Goal: Use online tool/utility: Utilize a website feature to perform a specific function

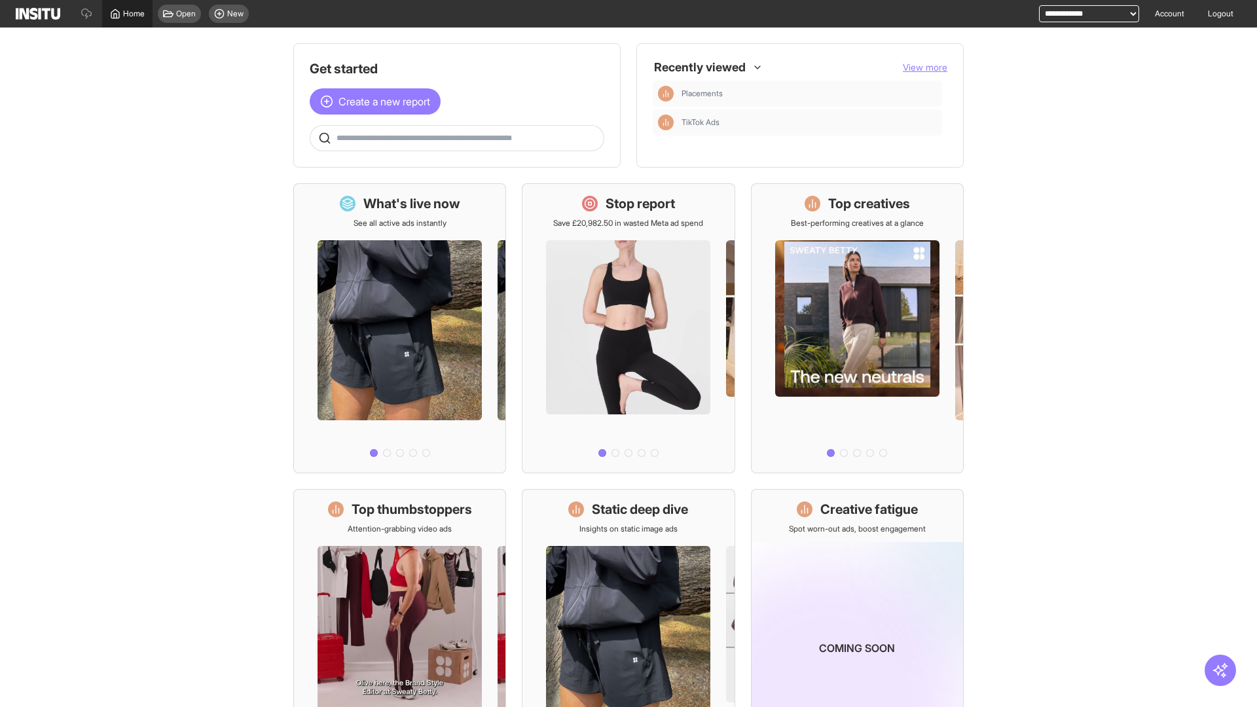
click at [127, 14] on span "Home" at bounding box center [134, 14] width 22 height 10
click at [378, 101] on span "Create a new report" at bounding box center [384, 102] width 92 height 16
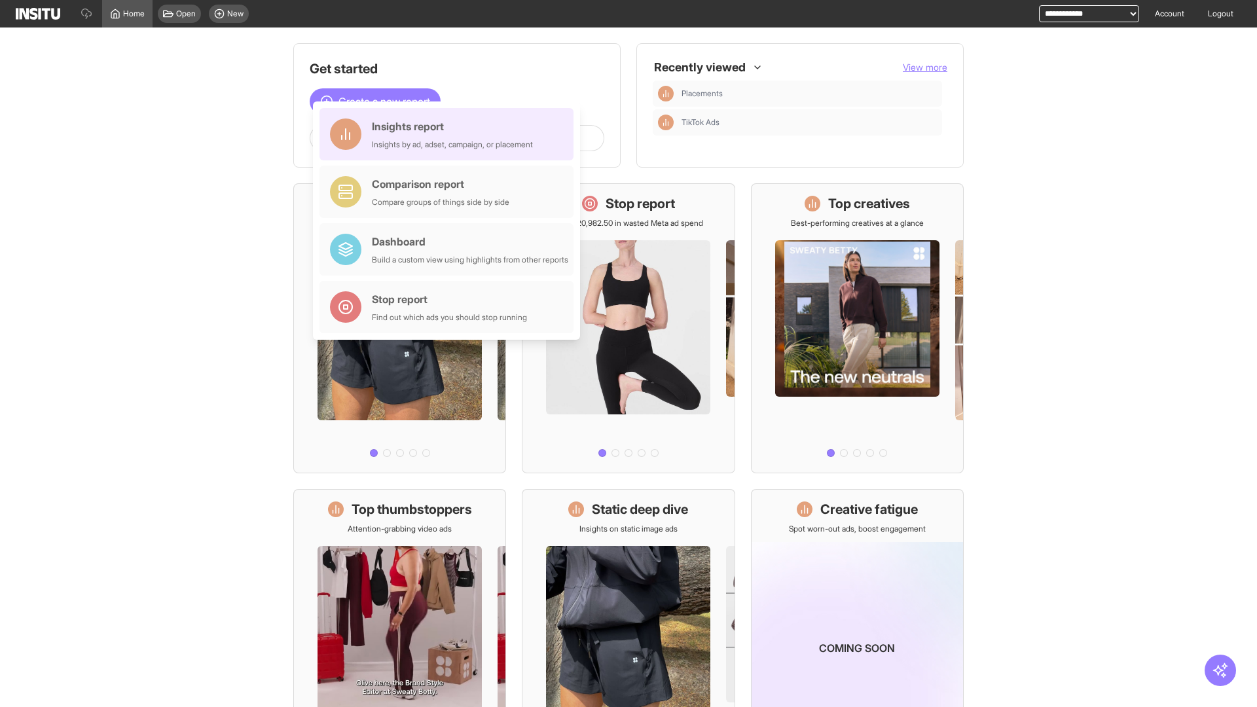
click at [450, 134] on div "Insights report Insights by ad, adset, campaign, or placement" at bounding box center [452, 133] width 161 height 31
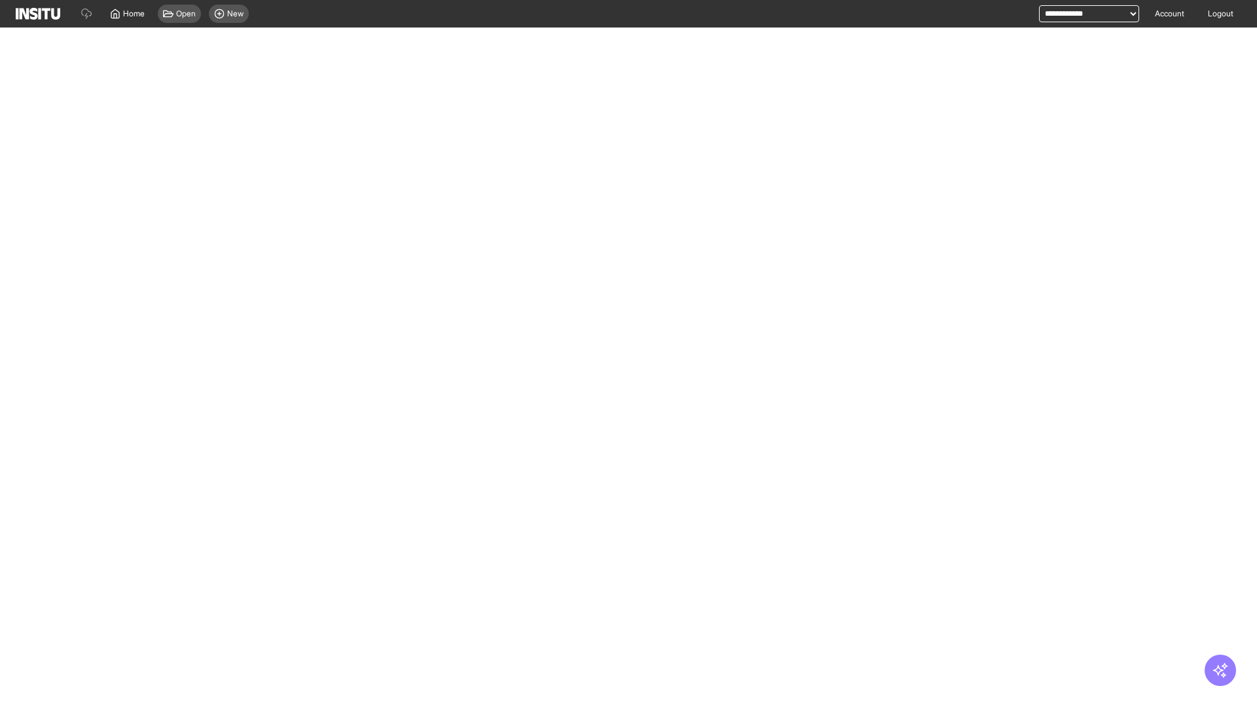
select select "**"
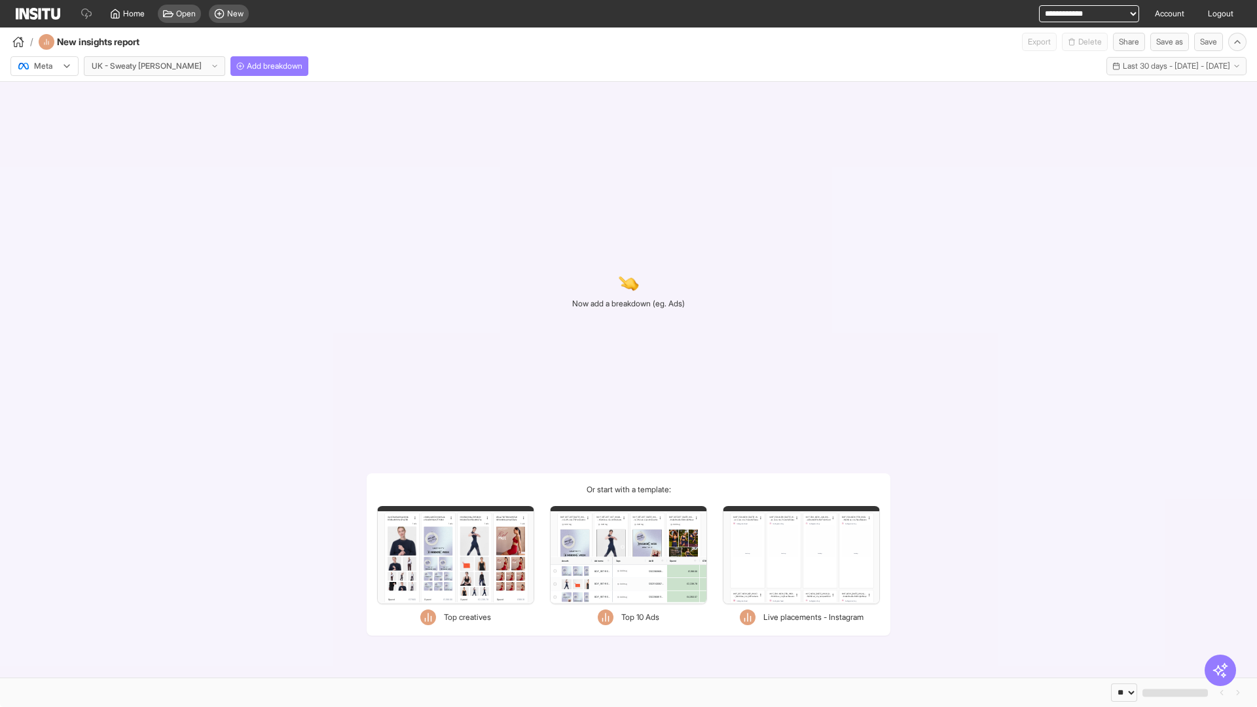
click at [45, 66] on div at bounding box center [35, 66] width 37 height 13
click at [44, 94] on span "Meta" at bounding box center [44, 94] width 18 height 12
click at [247, 66] on span "Add breakdown" at bounding box center [275, 66] width 56 height 10
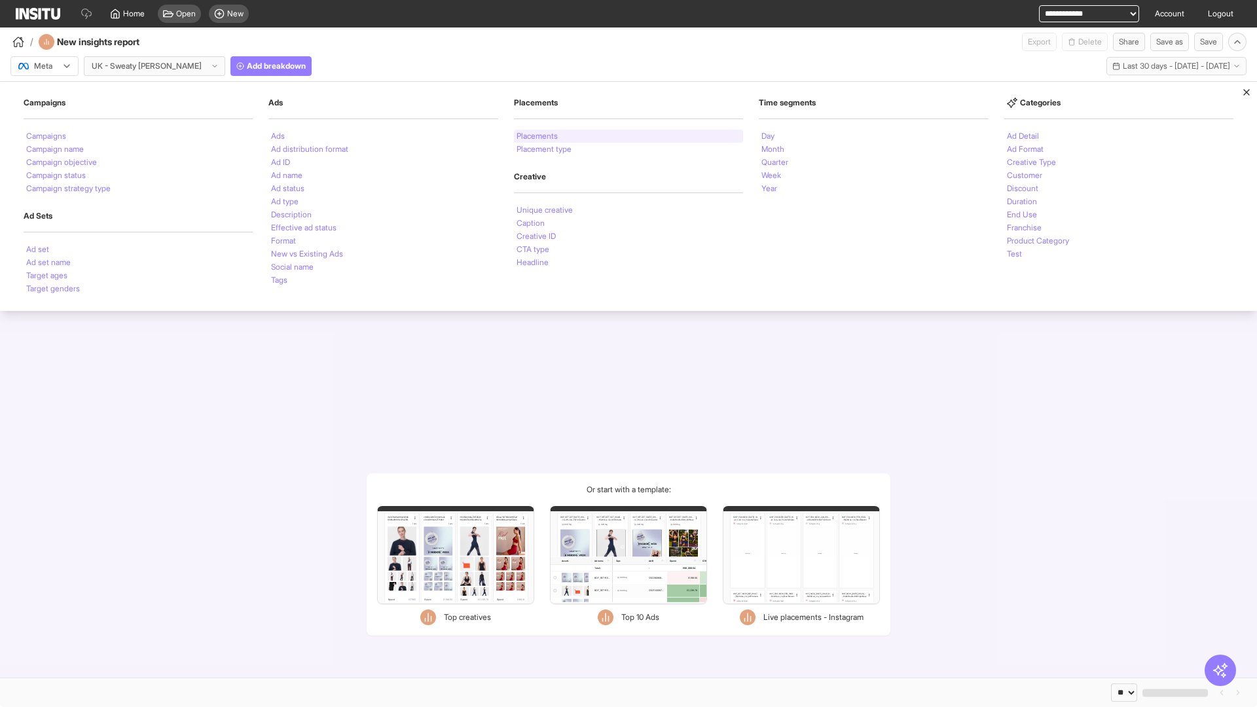
click at [538, 136] on li "Placements" at bounding box center [537, 136] width 41 height 8
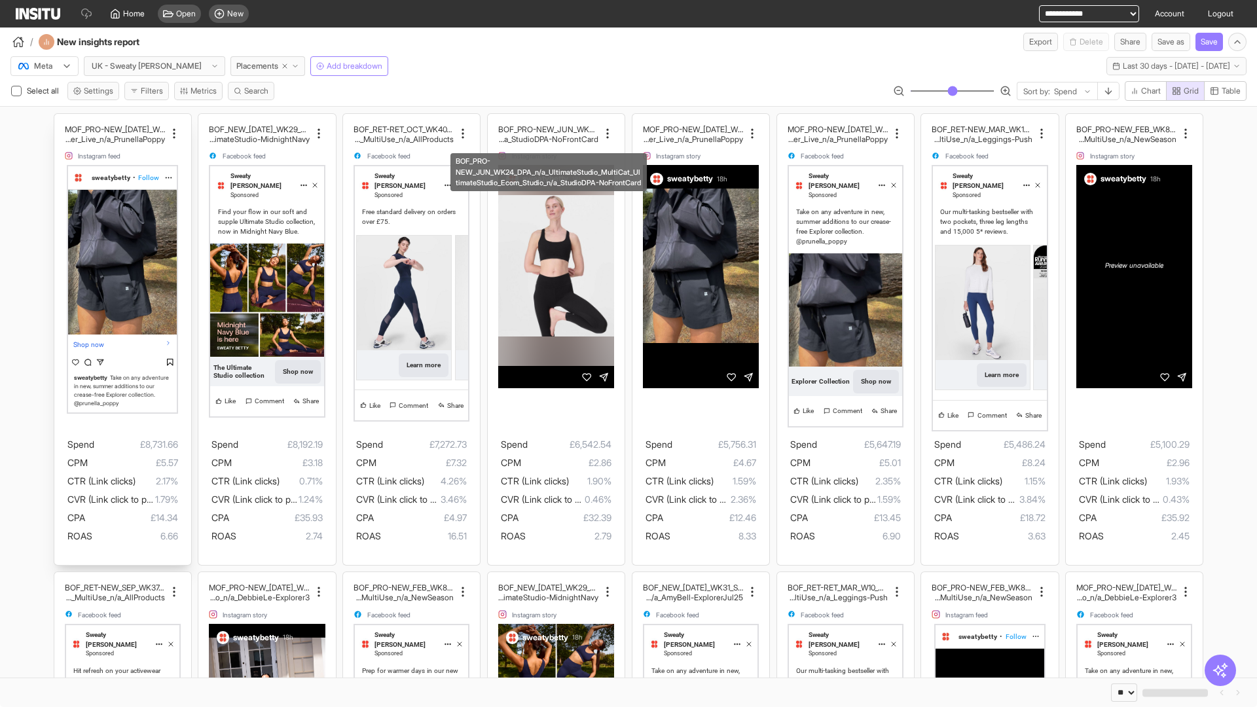
click at [60, 120] on div "MOF_PRO-NEW_[DATE]_WK30_Static_n/a_FullPrice_Multi Cat_Explorer_Influencer_Live…" at bounding box center [122, 339] width 137 height 451
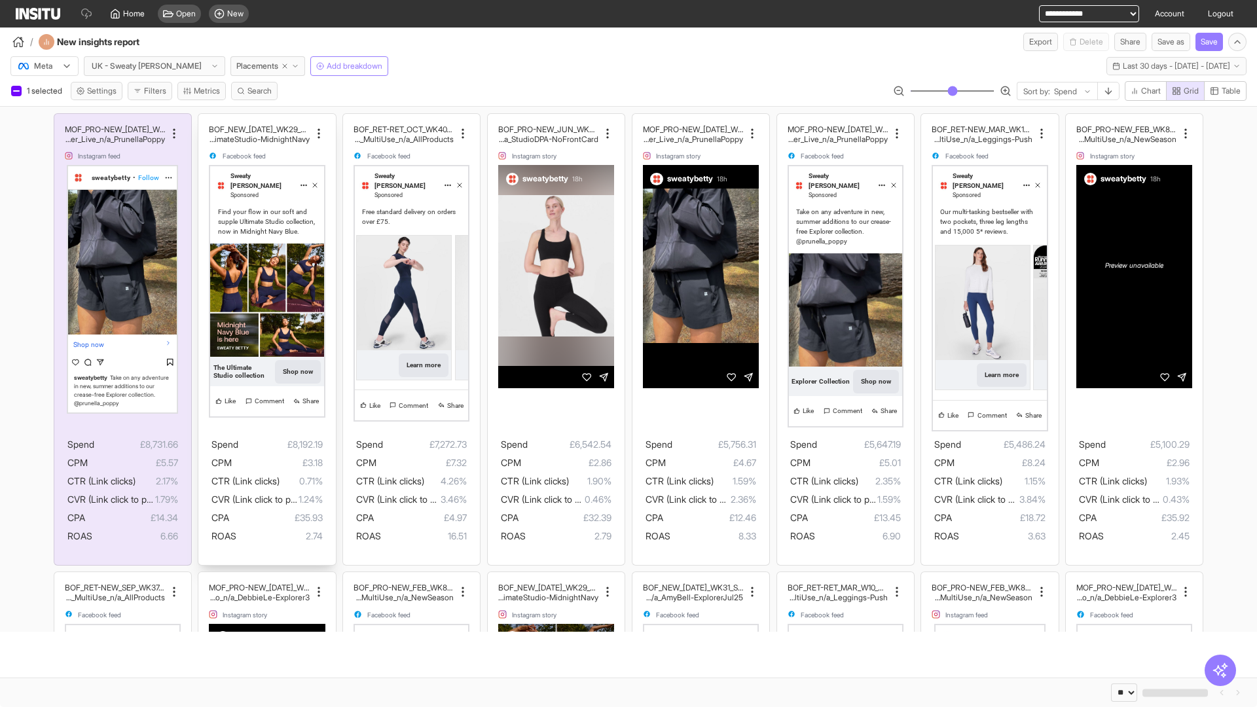
click at [205, 120] on div "BOF_NEW_[DATE]_WK29_Static_n/a_FullPrice_MultiCat_UltimateS tudio_Secondary_Mul…" at bounding box center [266, 339] width 137 height 451
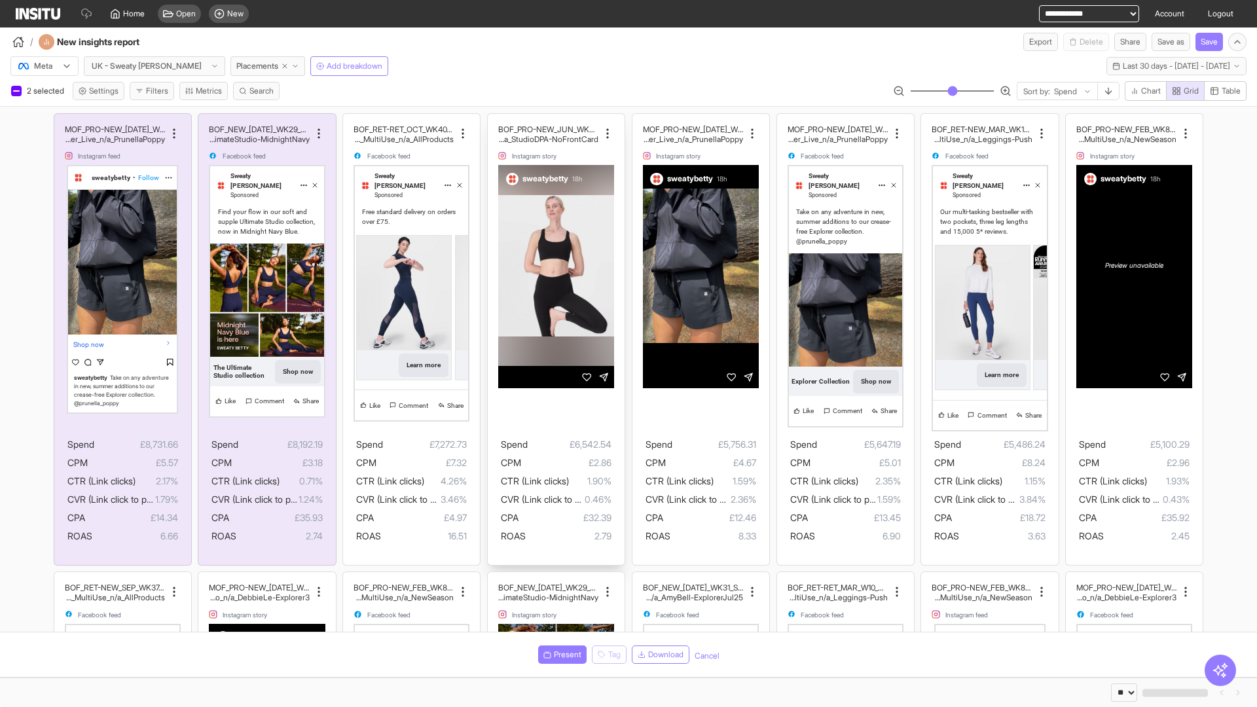
click at [494, 120] on div "BOF_PRO-NEW_JUN_WK24_DPA_n/a_UltimateStudio_MultiCat_ UltimateStudio_Ecom_Studi…" at bounding box center [556, 339] width 137 height 451
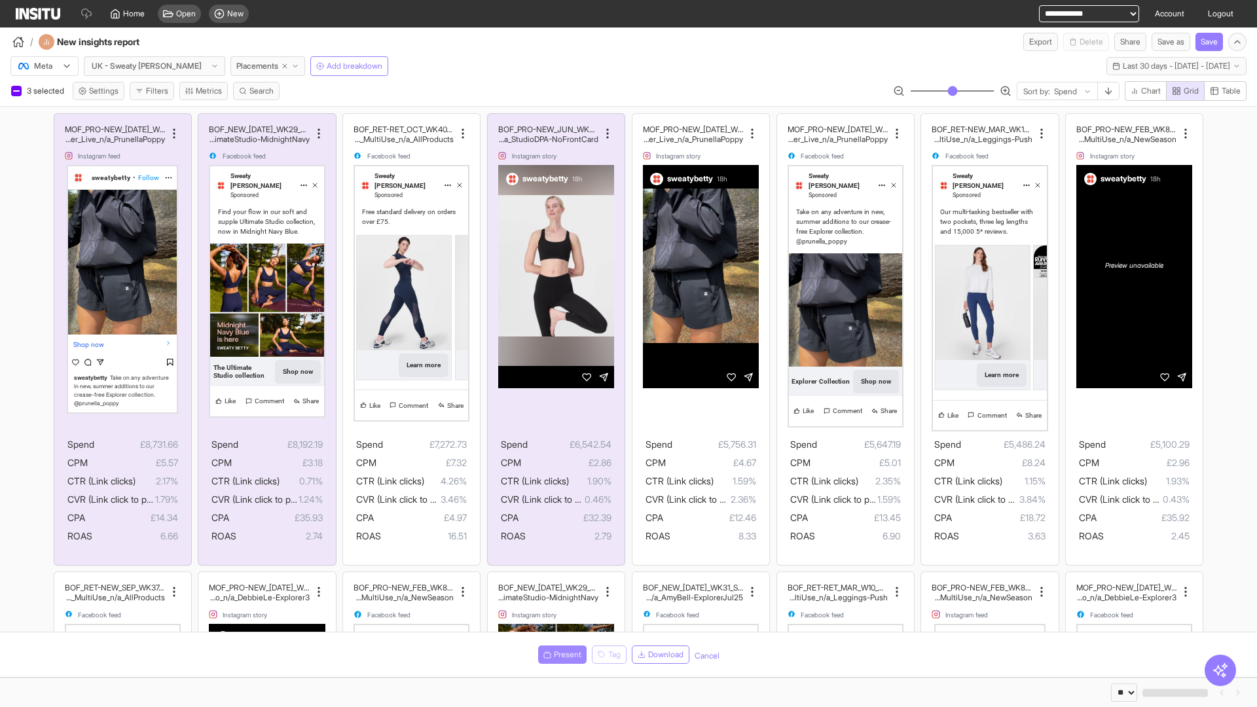
click at [560, 655] on span "Present" at bounding box center [567, 654] width 27 height 10
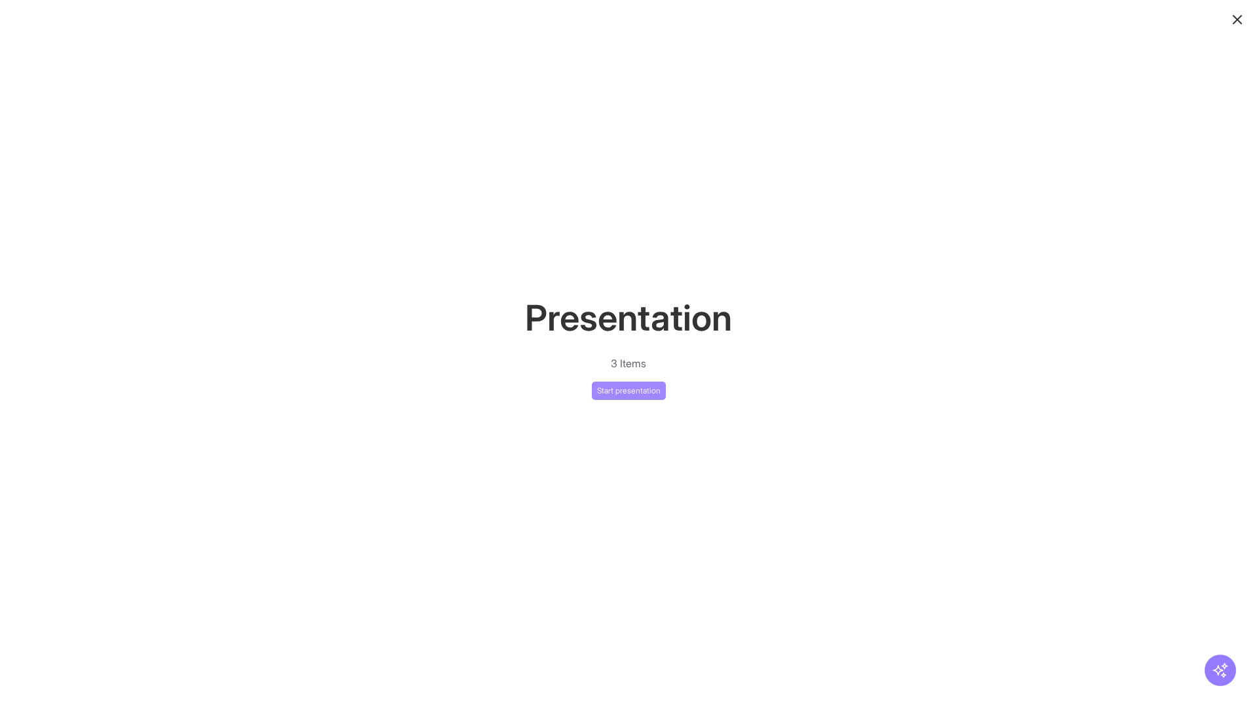
click at [628, 390] on button "Start presentation" at bounding box center [629, 391] width 74 height 18
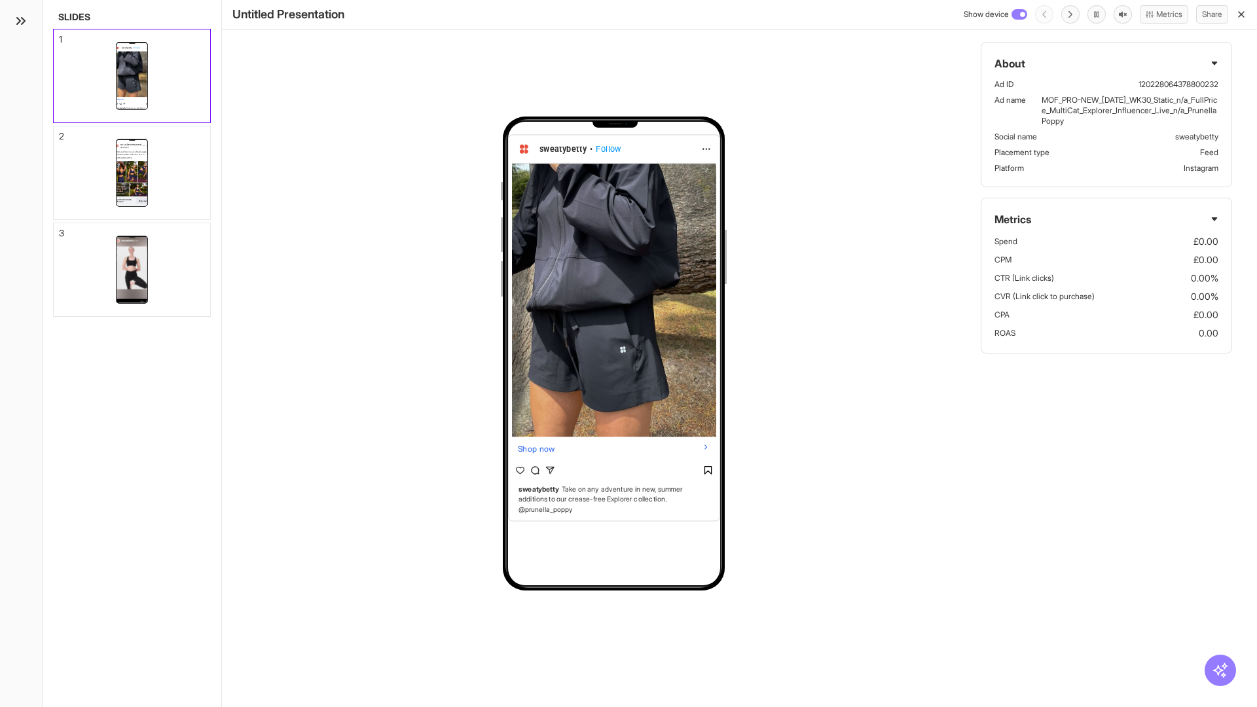
click at [60, 35] on div "1" at bounding box center [60, 39] width 3 height 9
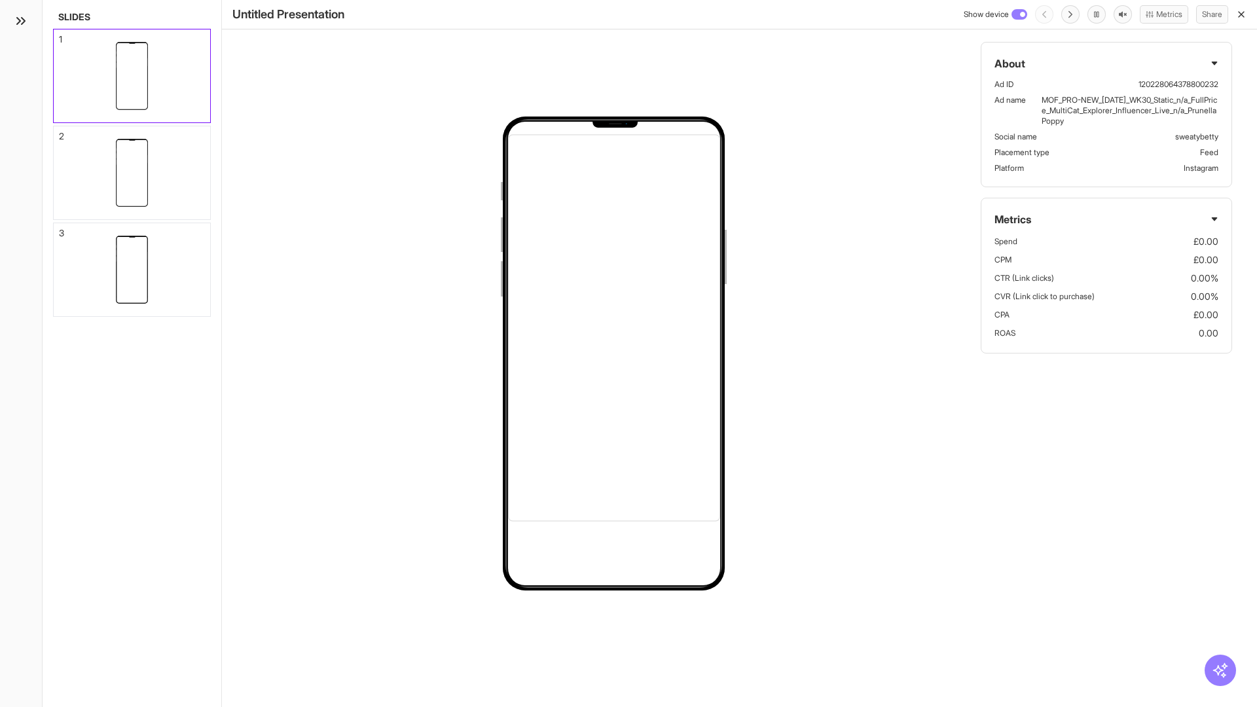
click at [60, 132] on div "2" at bounding box center [61, 136] width 5 height 9
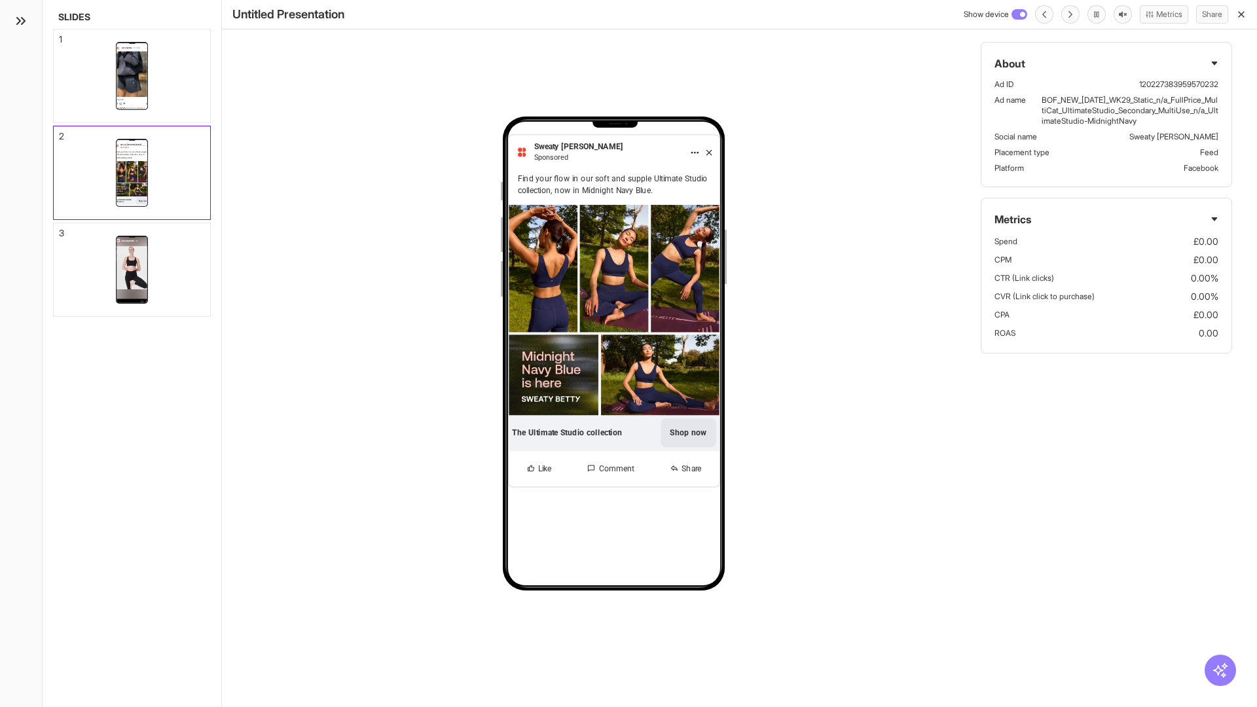
click at [60, 229] on div "3" at bounding box center [61, 232] width 5 height 9
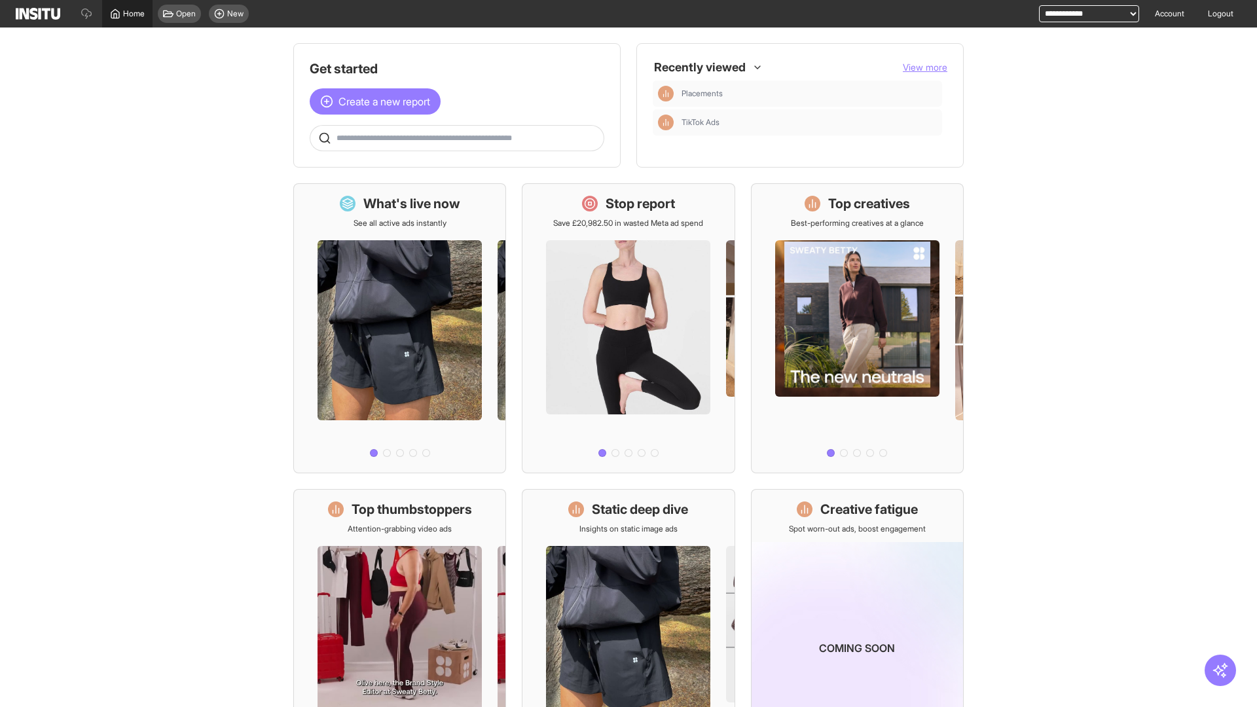
click at [127, 14] on span "Home" at bounding box center [134, 14] width 22 height 10
click at [378, 101] on span "Create a new report" at bounding box center [384, 102] width 92 height 16
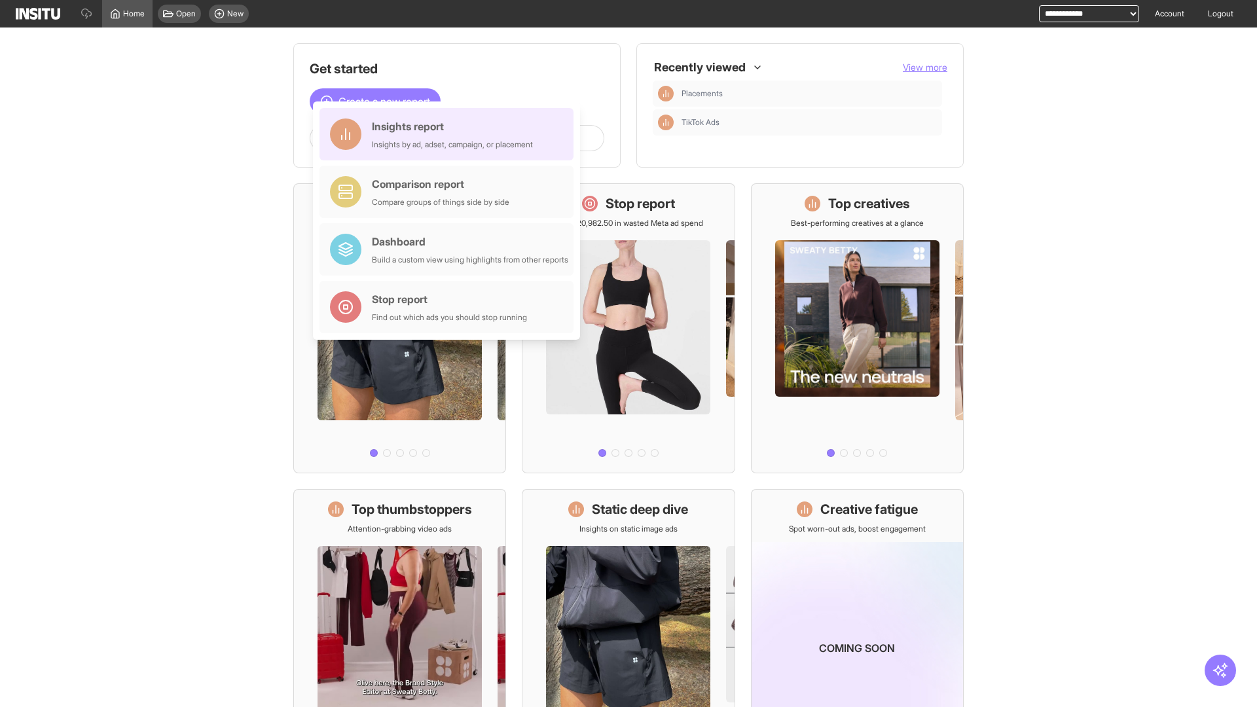
click at [450, 134] on div "Insights report Insights by ad, adset, campaign, or placement" at bounding box center [452, 133] width 161 height 31
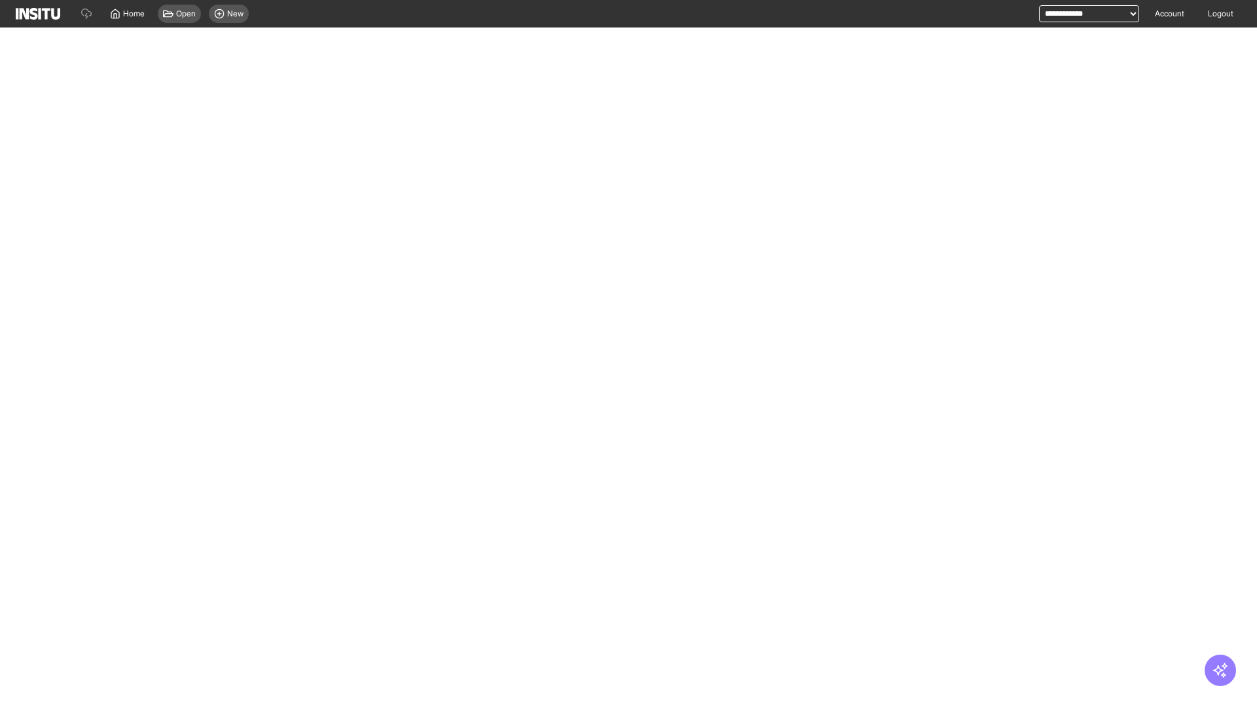
select select "**"
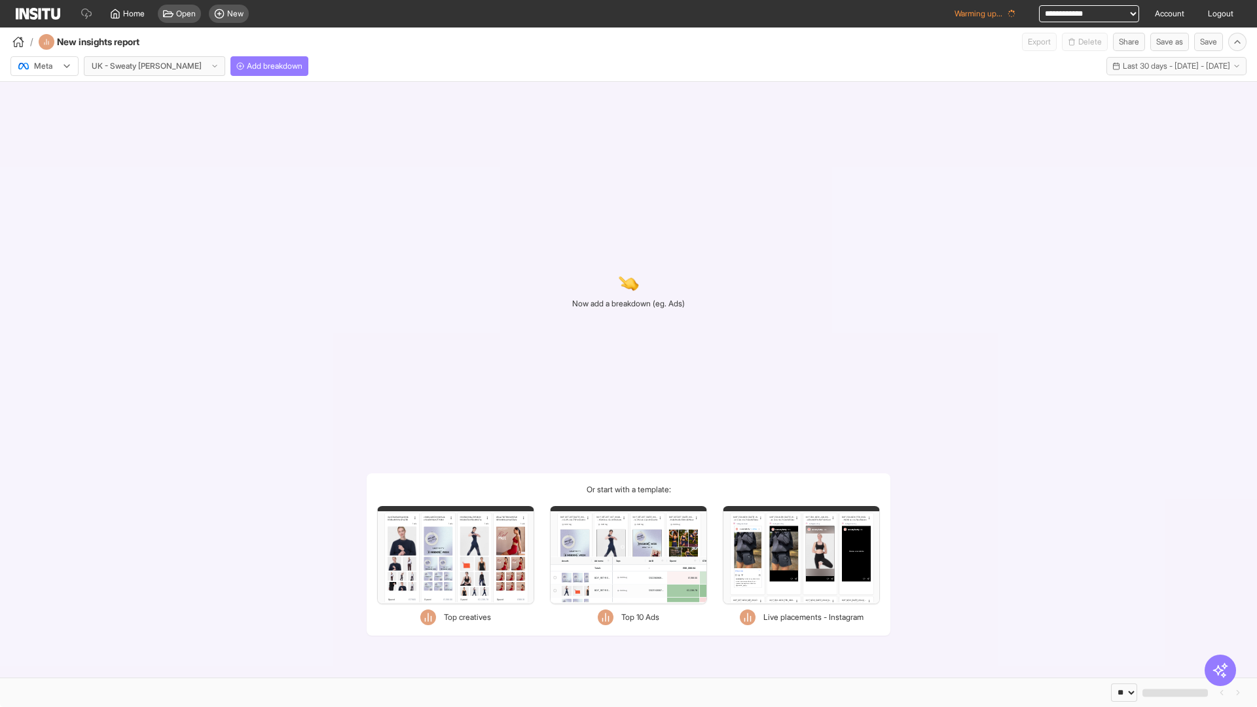
click at [45, 66] on div at bounding box center [35, 66] width 37 height 13
click at [44, 94] on span "Meta" at bounding box center [44, 94] width 18 height 12
click at [247, 66] on span "Add breakdown" at bounding box center [275, 66] width 56 height 10
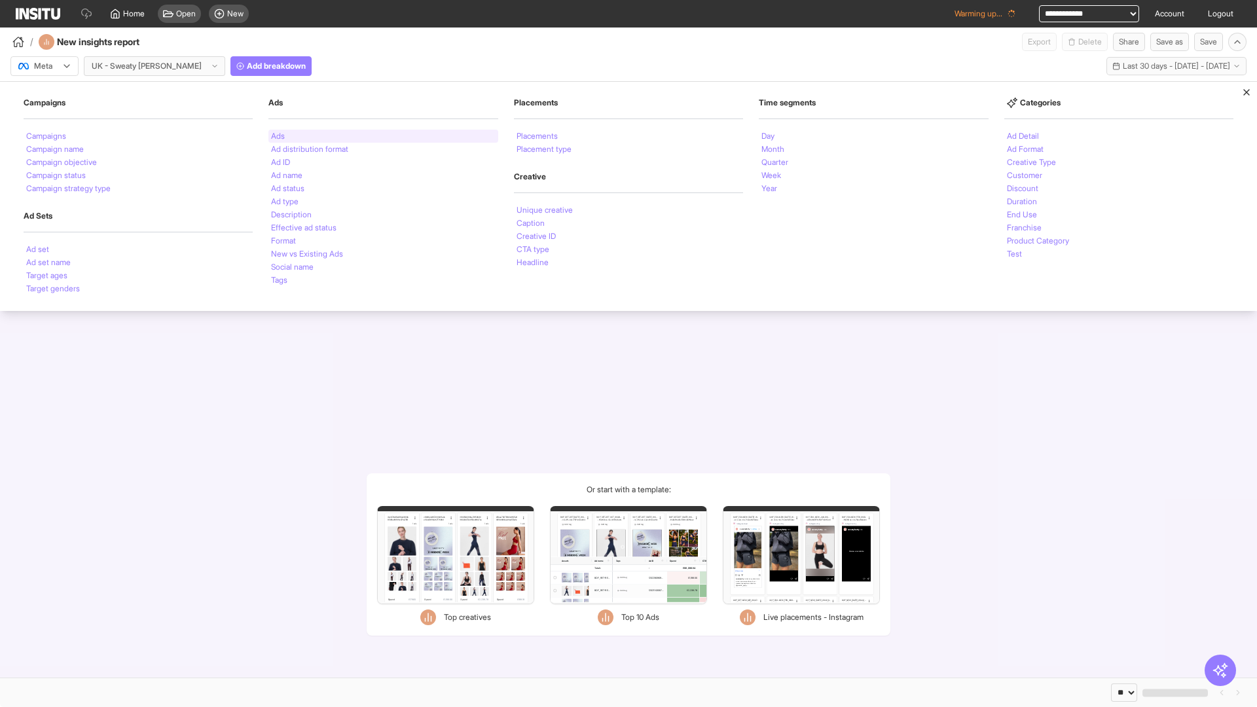
click at [278, 136] on li "Ads" at bounding box center [278, 136] width 14 height 8
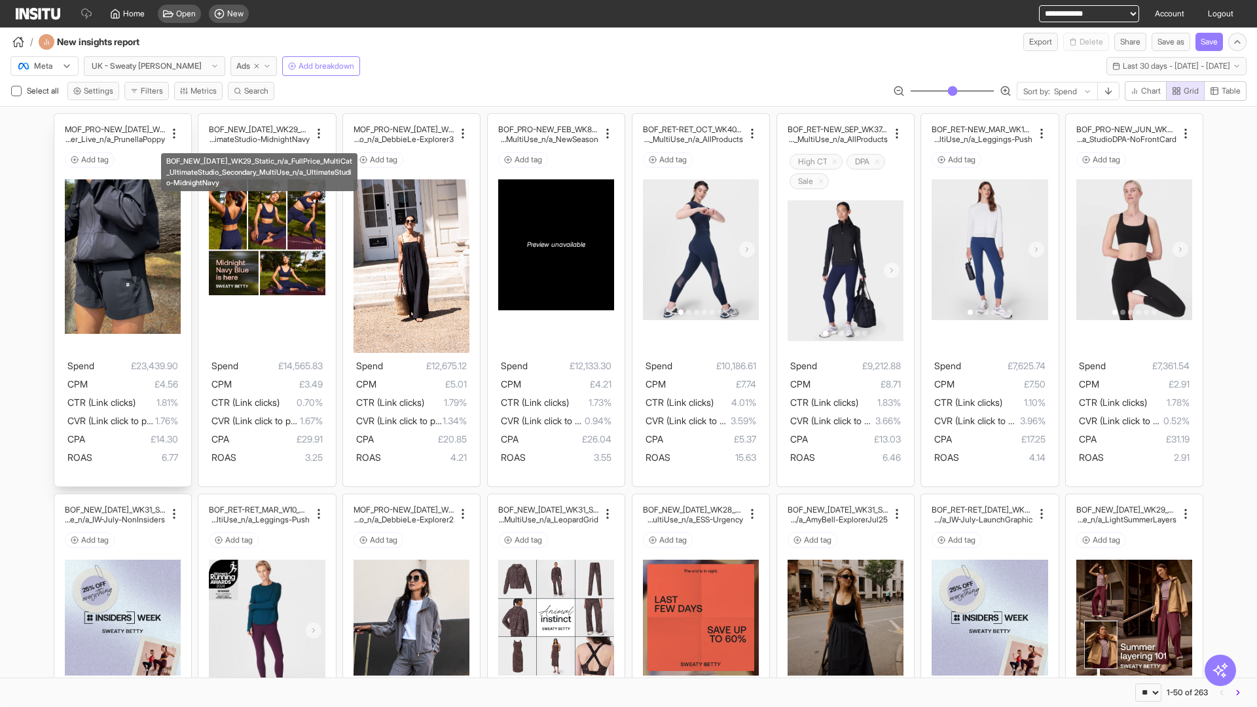
click at [60, 120] on div "MOF_PRO-NEW_JUL_WK30_Static_n/a_FullPrice_Multi Cat_Explorer_Influencer_Live_n/…" at bounding box center [122, 300] width 137 height 373
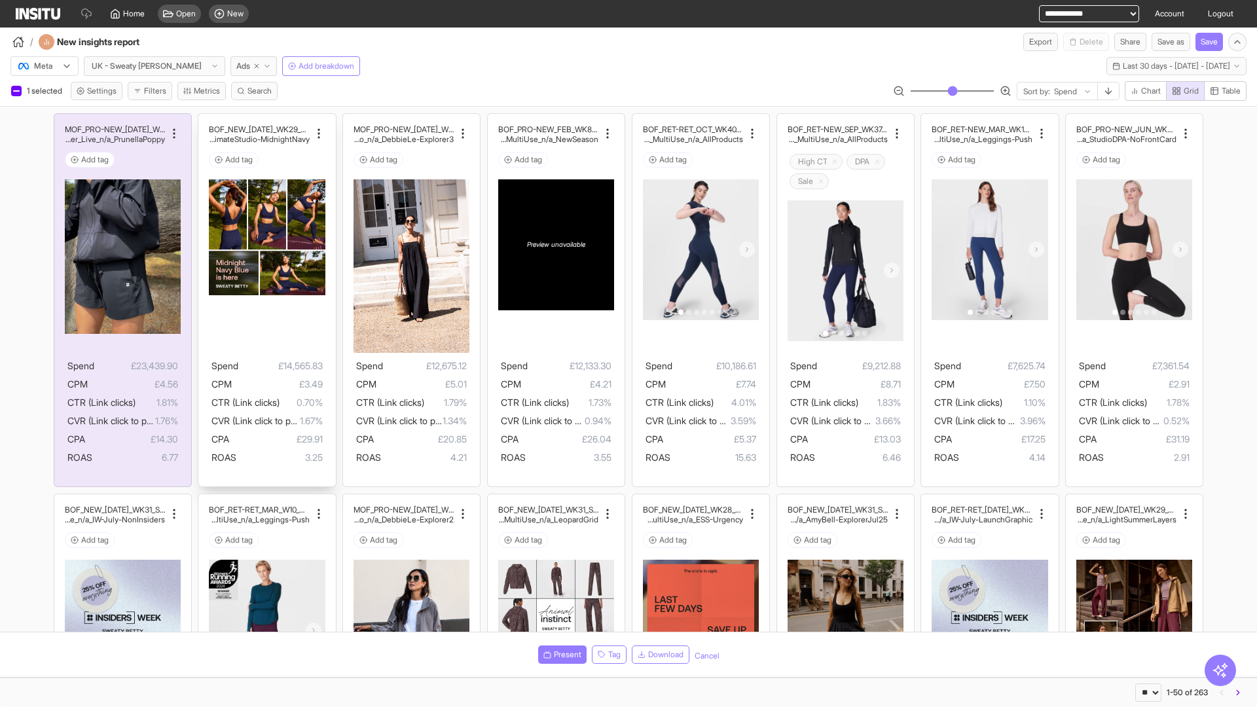
click at [205, 120] on div "BOF_NEW_JUL_WK29_Static_n/a_FullPrice_MultiCat_UltimateS tudio_Secondary_MultiU…" at bounding box center [266, 300] width 137 height 373
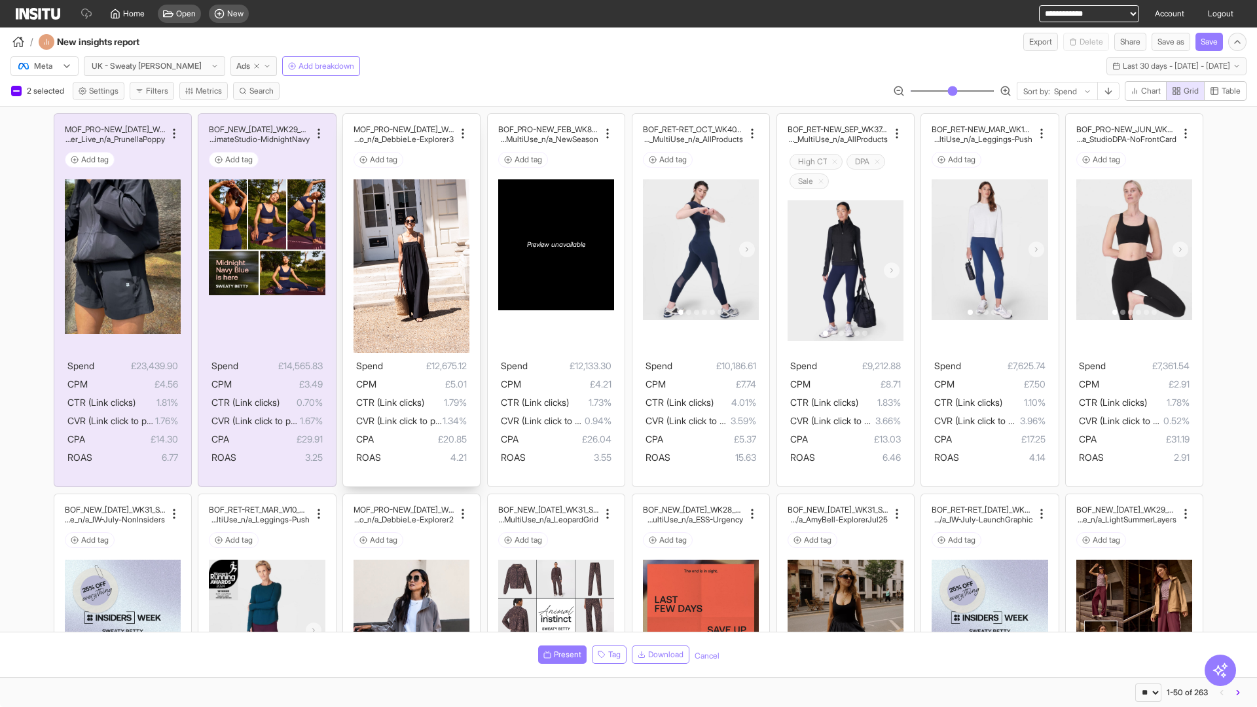
click at [350, 120] on div "MOF_PRO-NEW_JUL_WK29_Static_n/a_FullPrice_MultiCat_Ul timateStudio_Influencer_S…" at bounding box center [411, 300] width 137 height 373
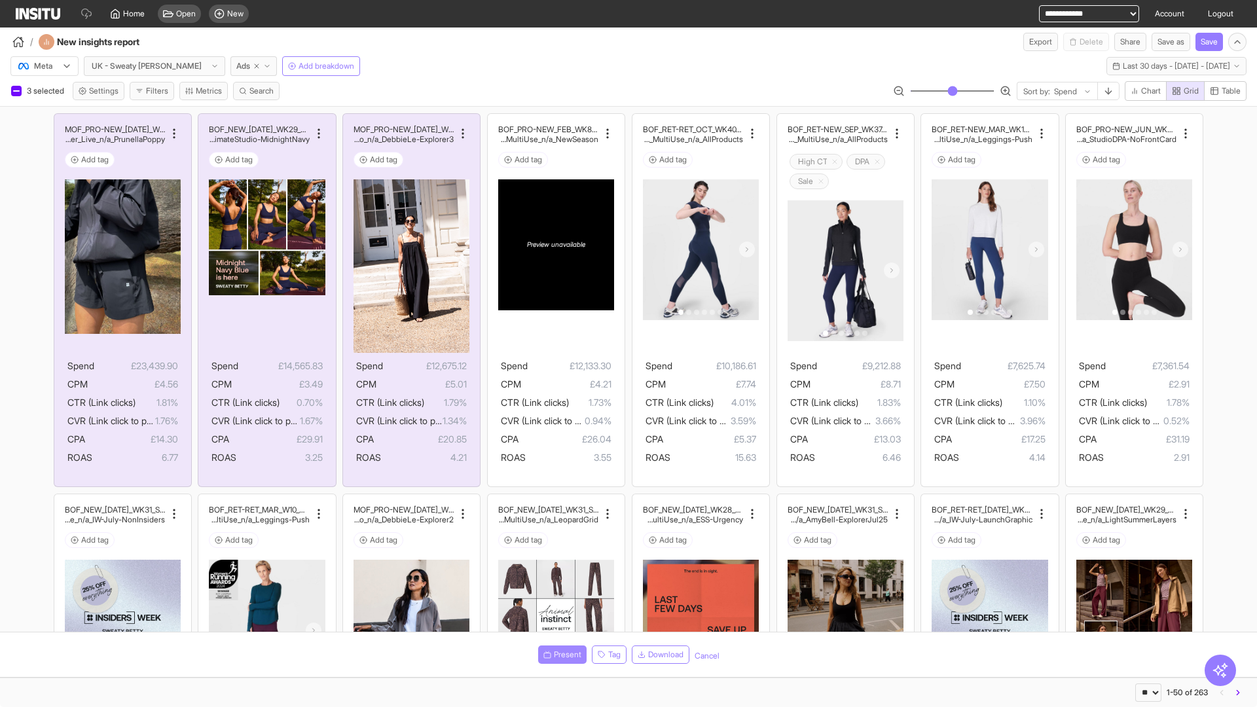
click at [560, 655] on span "Present" at bounding box center [567, 654] width 27 height 10
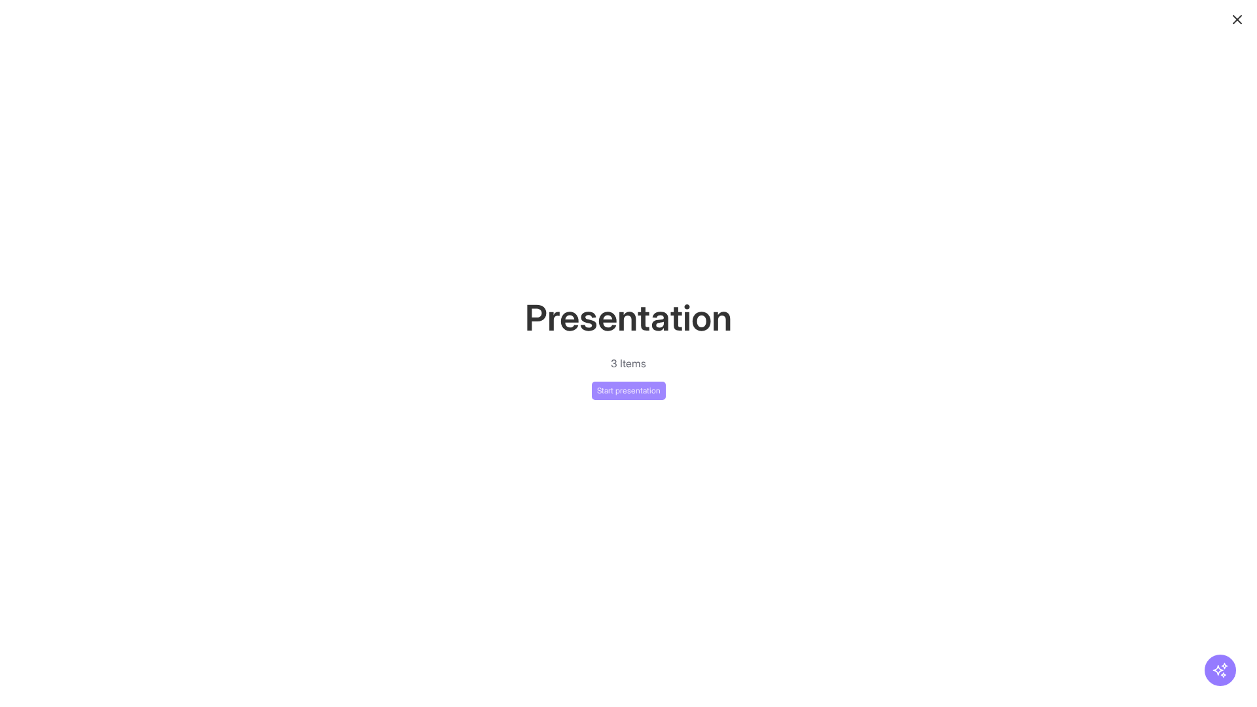
click at [628, 390] on button "Start presentation" at bounding box center [629, 391] width 74 height 18
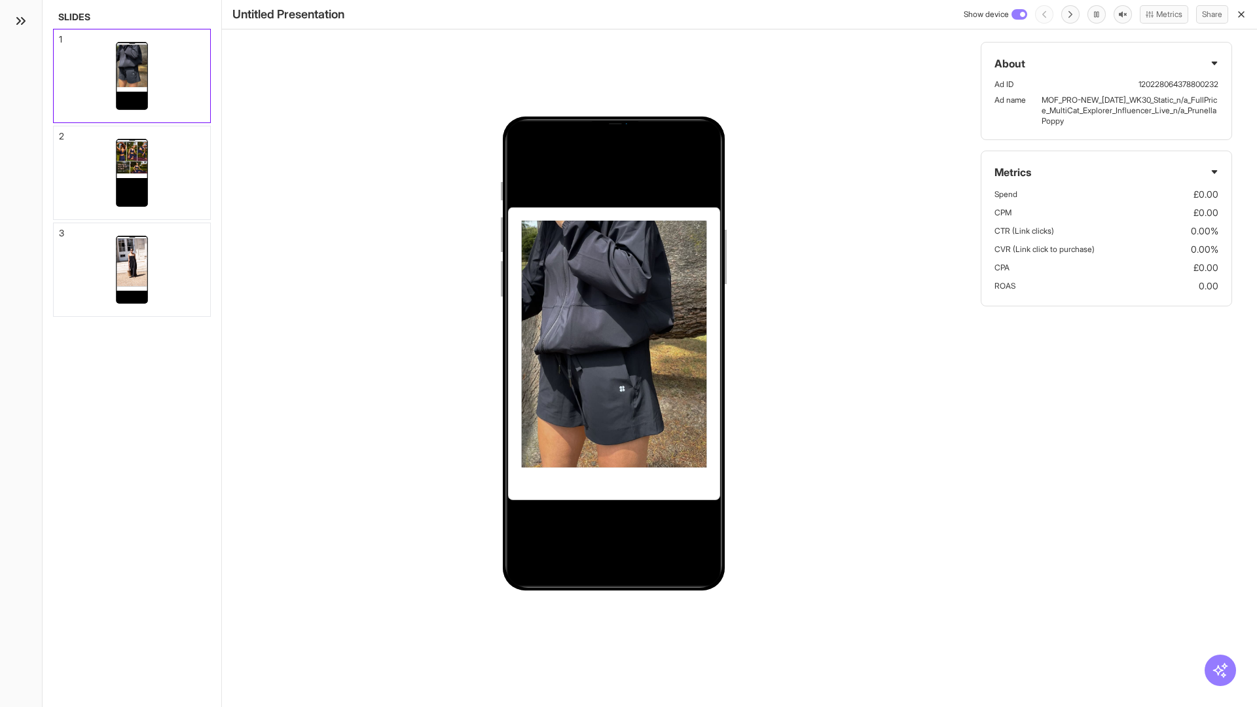
click at [60, 35] on div "1" at bounding box center [60, 39] width 3 height 9
click at [60, 132] on div "2" at bounding box center [61, 136] width 5 height 9
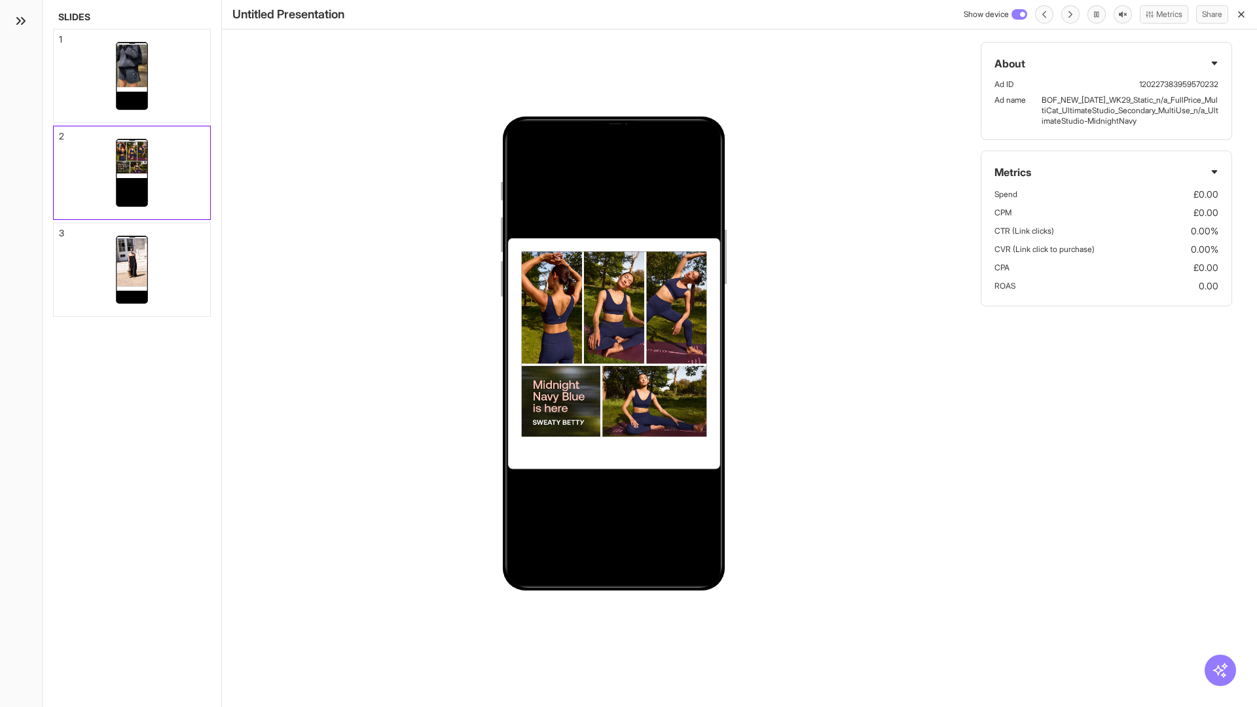
click at [60, 229] on div "3" at bounding box center [61, 232] width 5 height 9
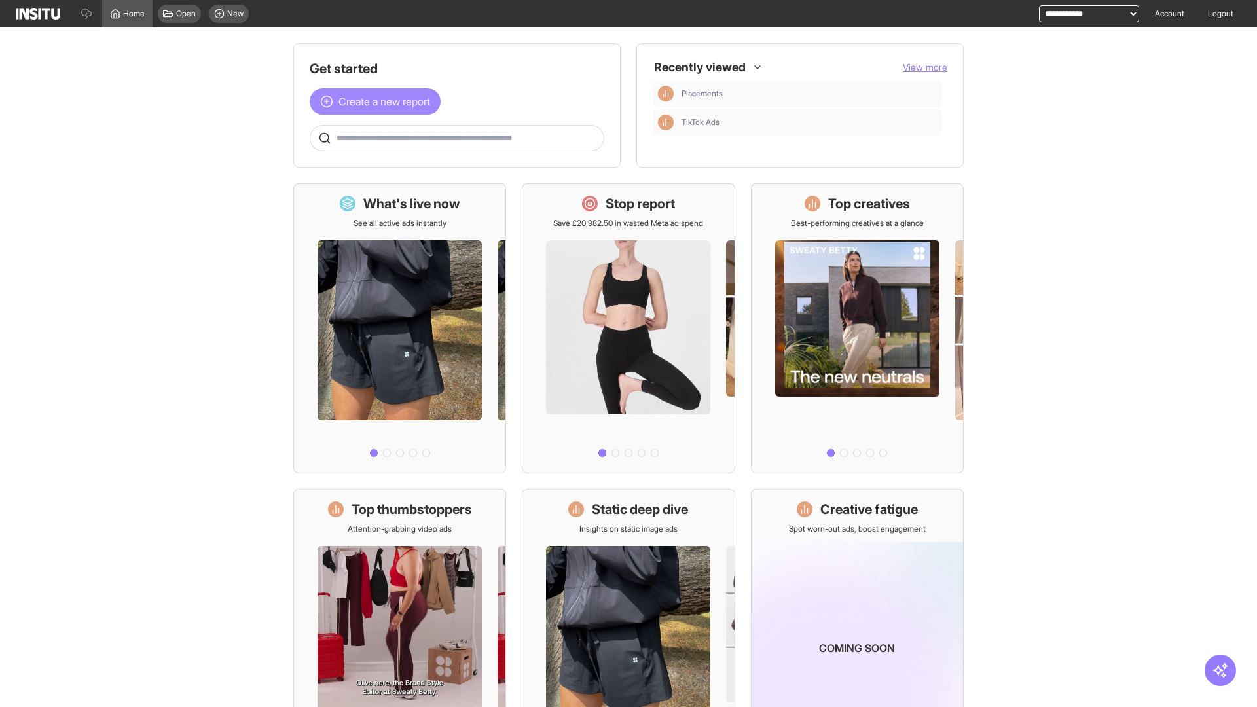
click at [378, 101] on span "Create a new report" at bounding box center [384, 102] width 92 height 16
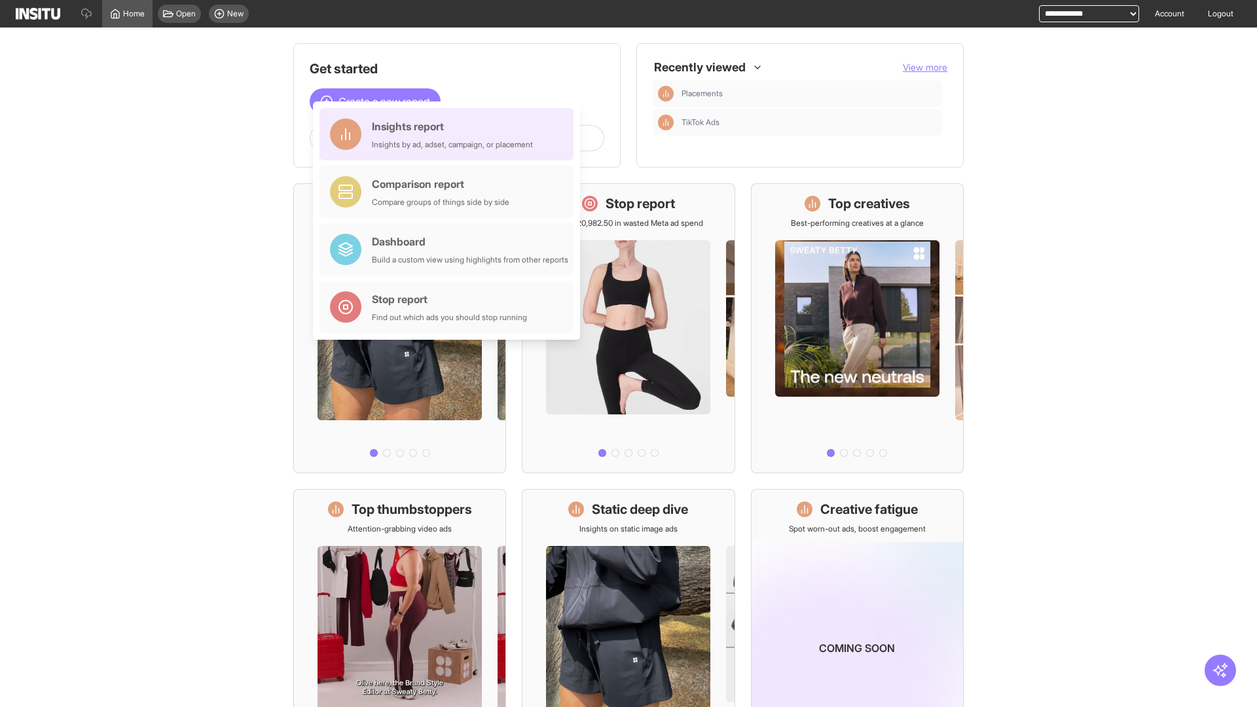
click at [450, 134] on div "Insights report Insights by ad, adset, campaign, or placement" at bounding box center [452, 133] width 161 height 31
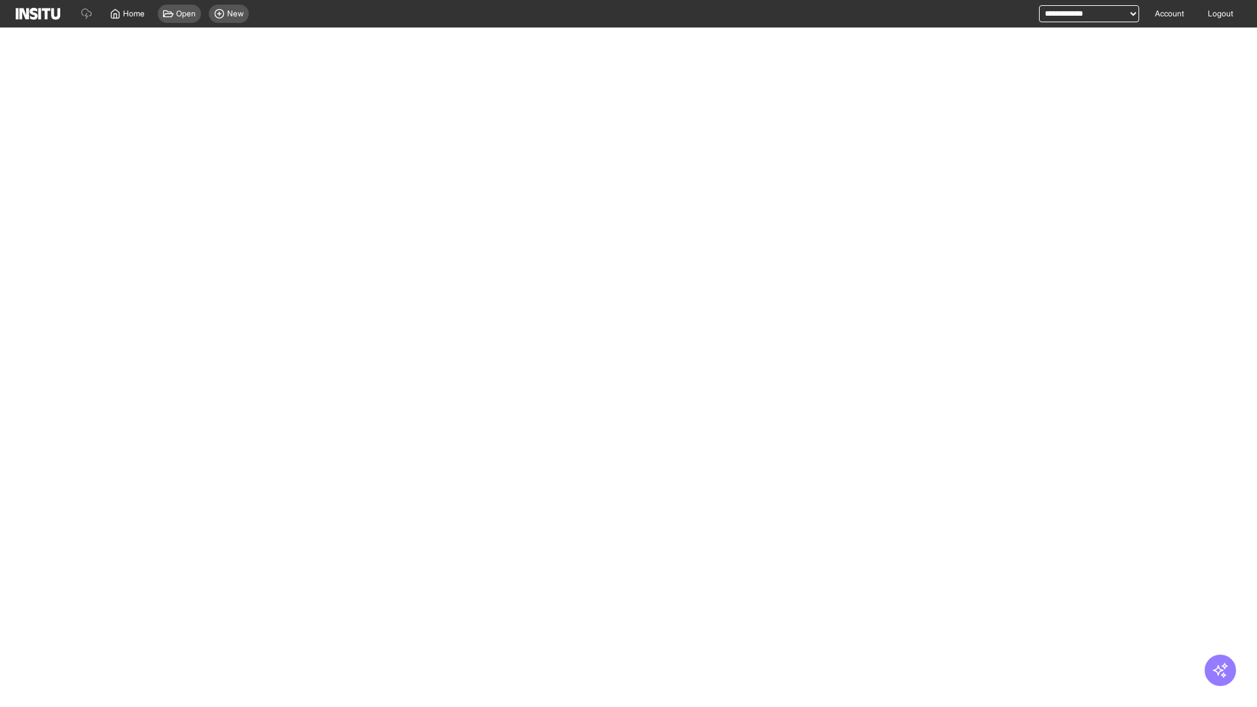
select select "**"
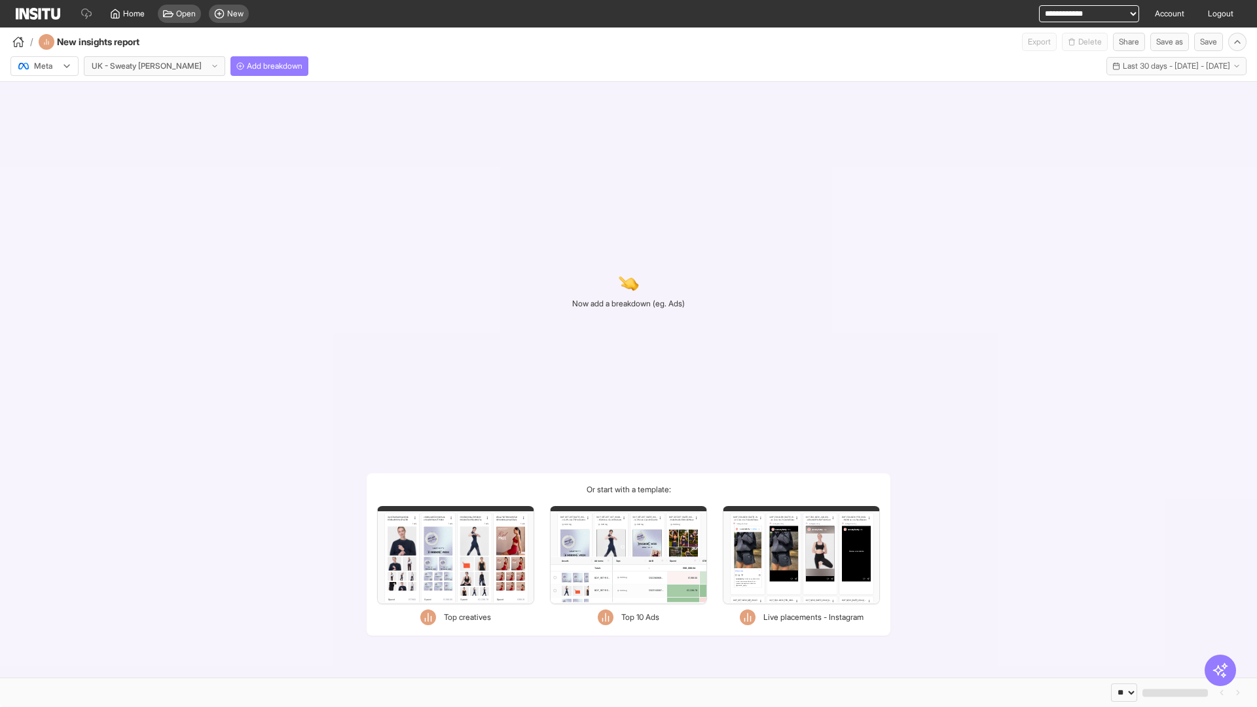
click at [45, 66] on div at bounding box center [35, 66] width 37 height 13
click at [44, 94] on span "Meta" at bounding box center [44, 94] width 18 height 12
click at [247, 66] on span "Add breakdown" at bounding box center [275, 66] width 56 height 10
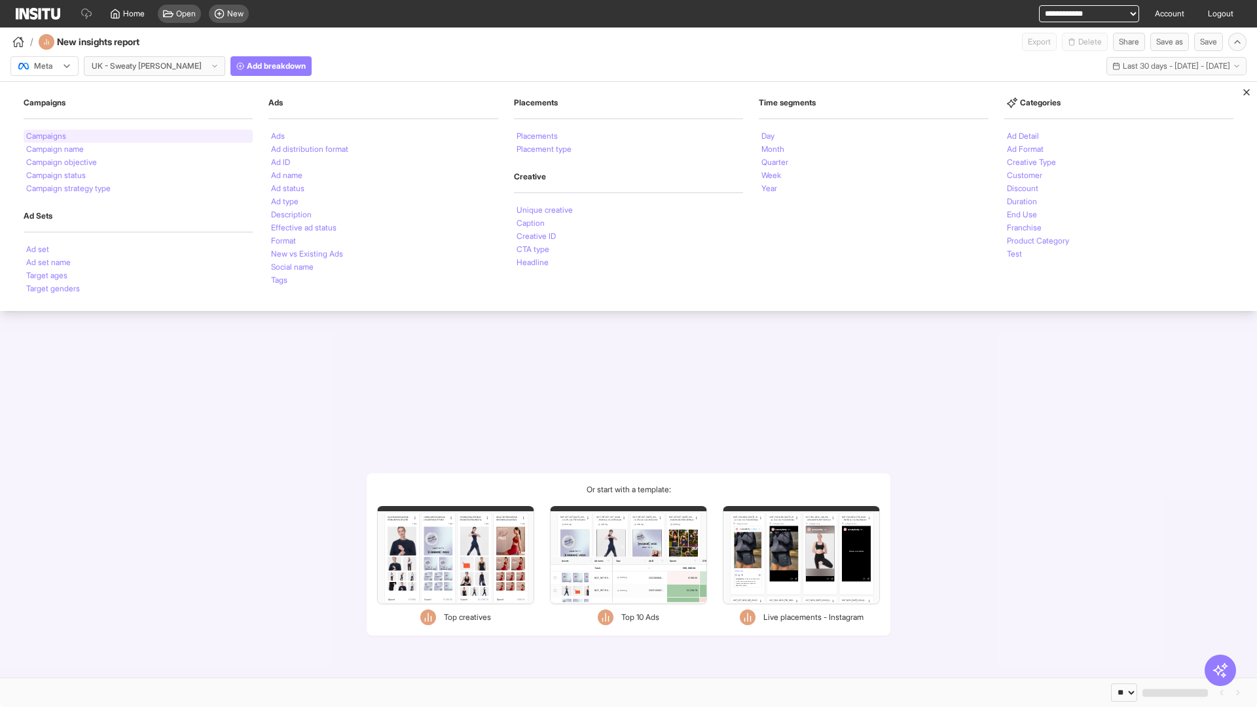
click at [47, 136] on li "Campaigns" at bounding box center [46, 136] width 40 height 8
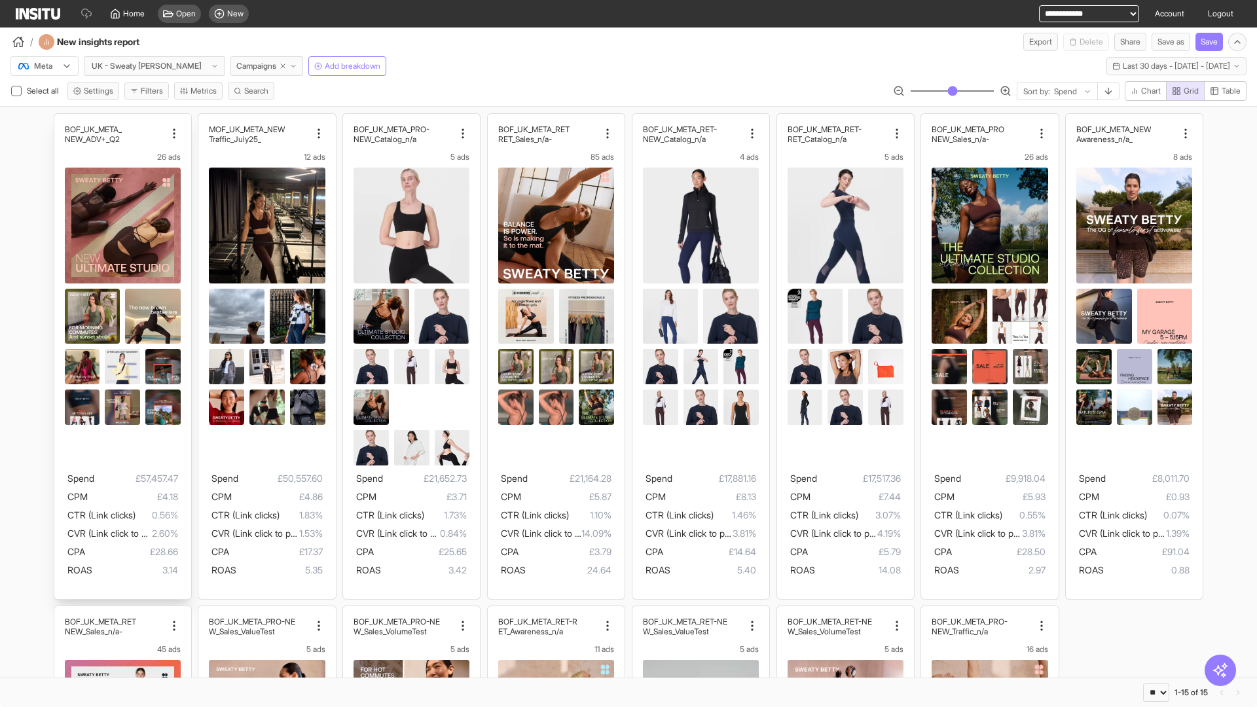
click at [60, 120] on div "BOF_UK_META_ NEW_ADV+_Q2 26 ads Spend £57,457.47 CPM £4.18 CTR (Link clicks) 0.…" at bounding box center [122, 356] width 137 height 485
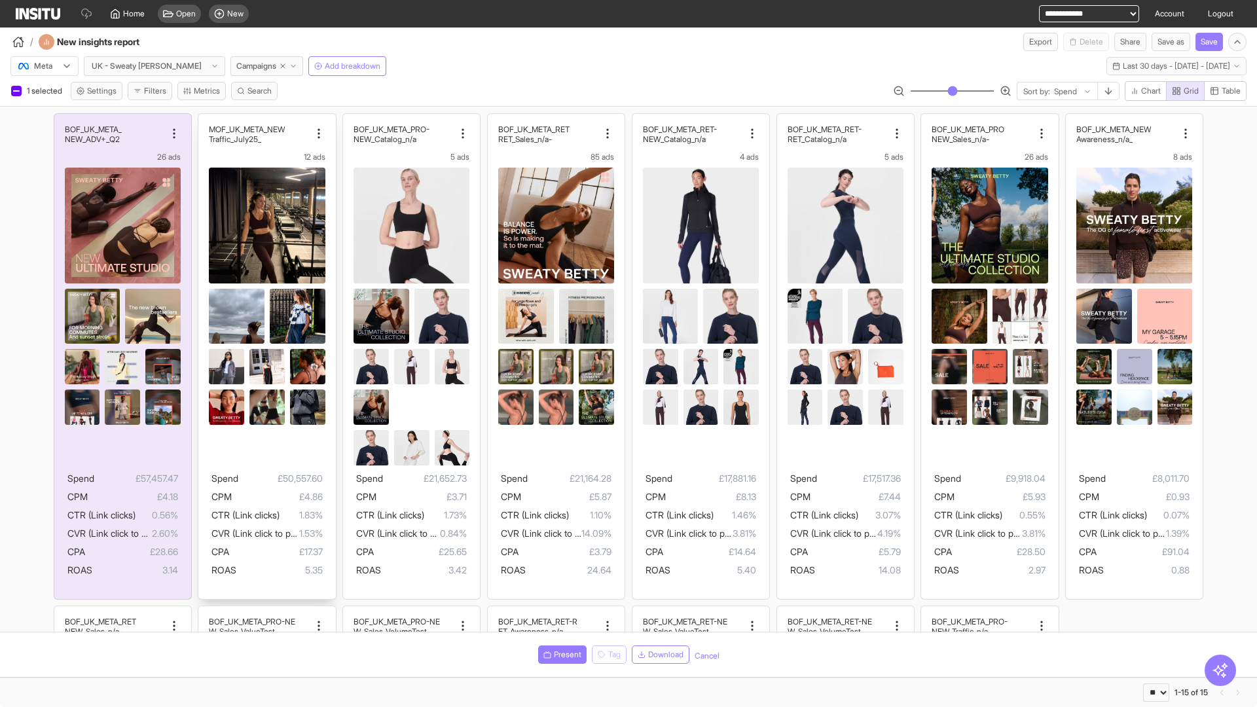
click at [205, 120] on div "MOF_UK_META_NEW _Traffic_July25 12 ads Spend £50,557.60 CPM £4.86 CTR (Link cli…" at bounding box center [266, 356] width 137 height 485
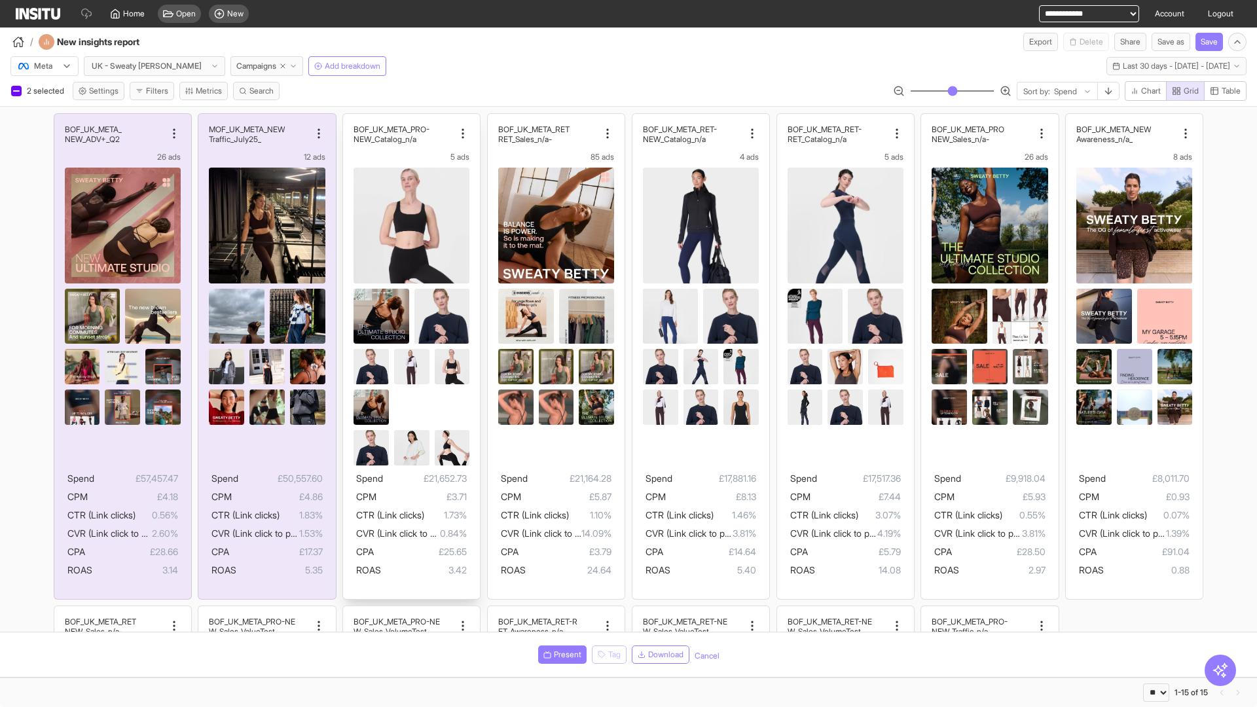
click at [350, 120] on div "BOF_UK_META_PRO- NEW_Catalog_n/a 5 ads Spend £21,652.73 CPM £3.71 CTR (Link cli…" at bounding box center [411, 356] width 137 height 485
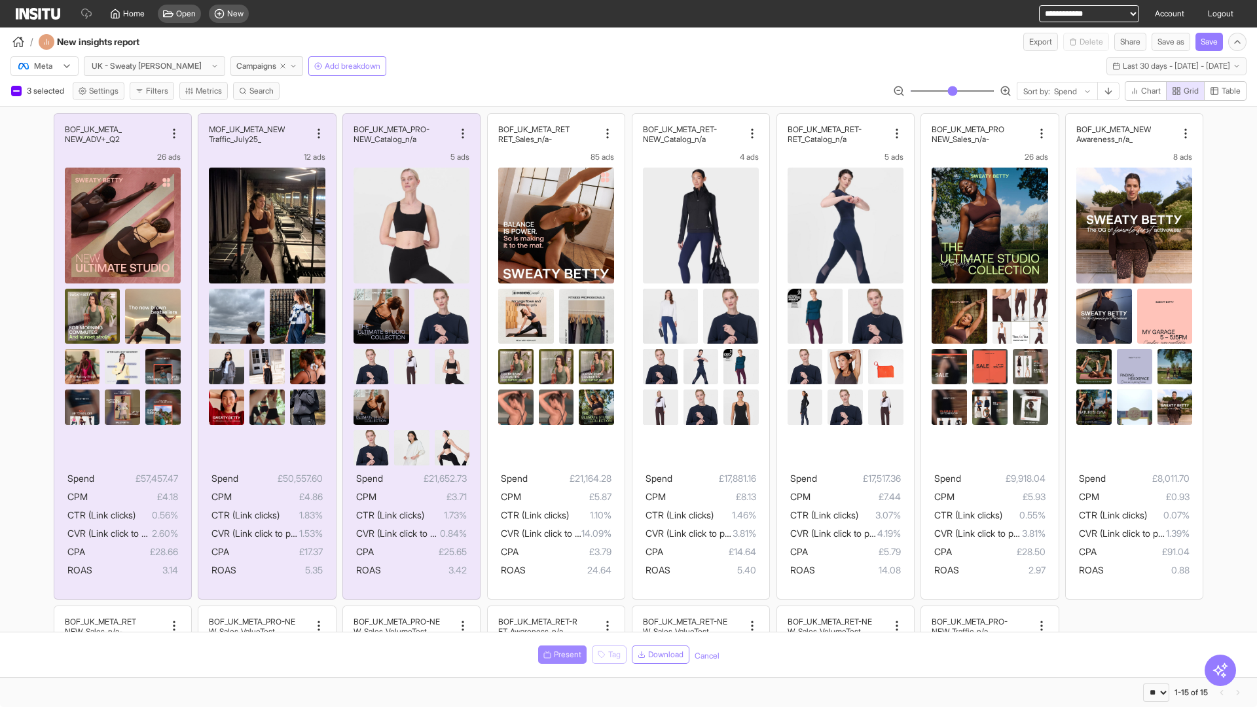
click at [560, 655] on span "Present" at bounding box center [567, 654] width 27 height 10
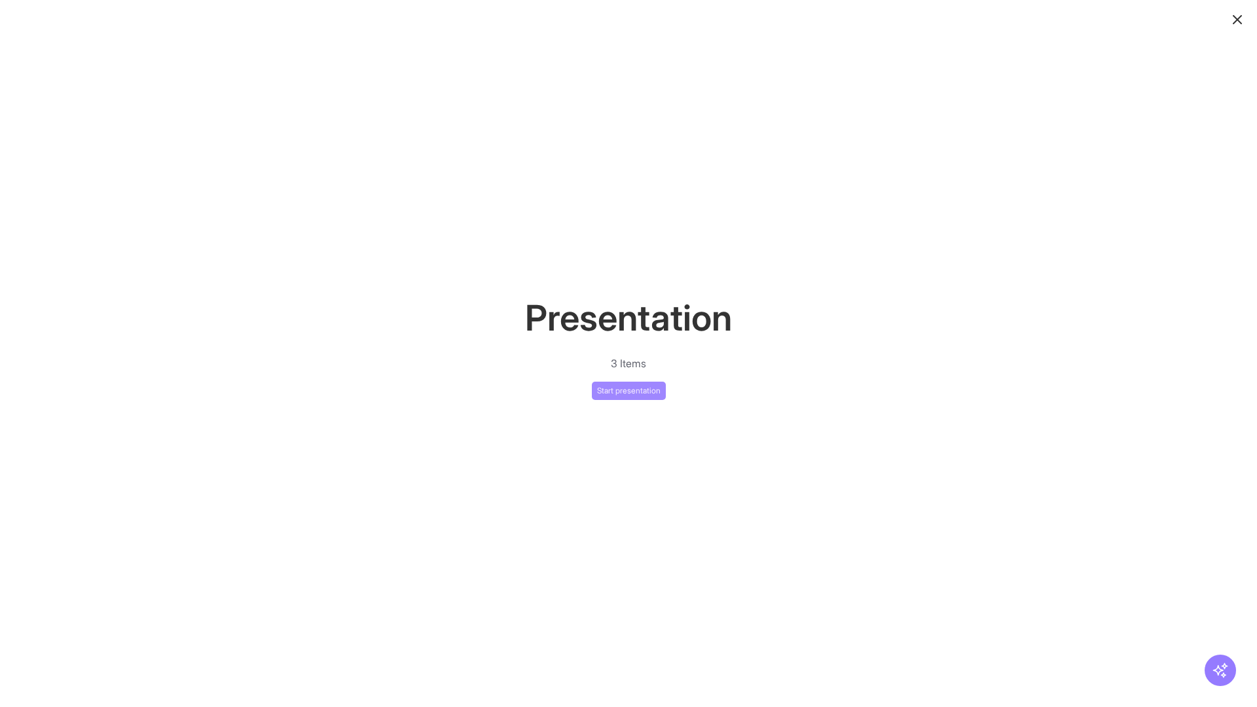
click at [628, 390] on button "Start presentation" at bounding box center [629, 391] width 74 height 18
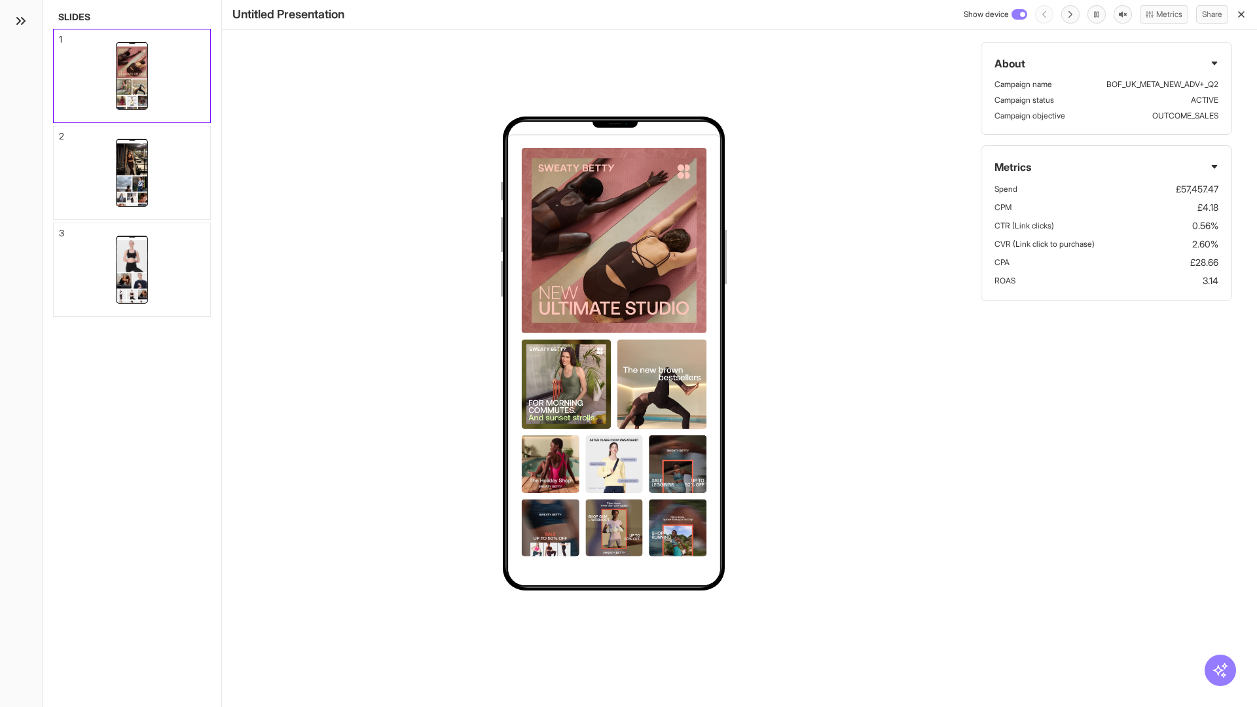
click at [60, 35] on div "1" at bounding box center [60, 39] width 3 height 9
click at [60, 132] on div "2" at bounding box center [61, 136] width 5 height 9
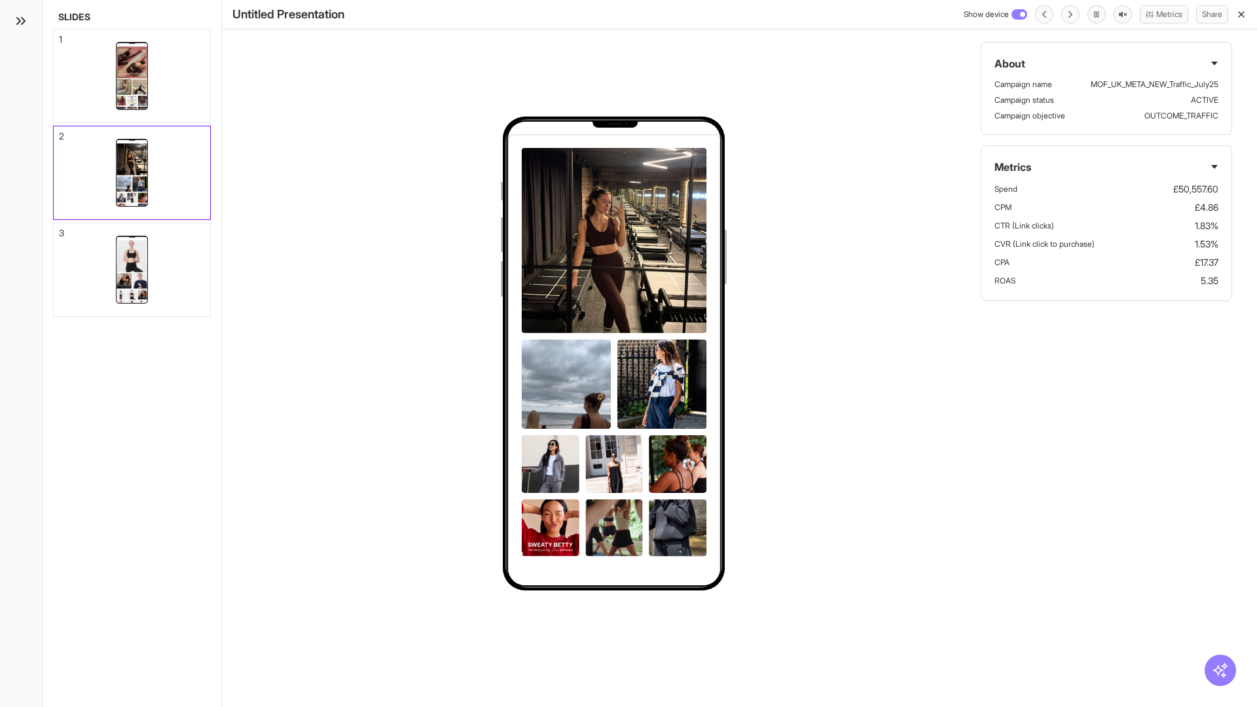
click at [60, 229] on div "3" at bounding box center [61, 232] width 5 height 9
